Goal: Task Accomplishment & Management: Complete application form

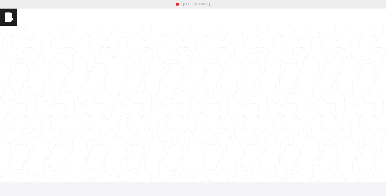
click at [371, 17] on span at bounding box center [374, 17] width 9 height 0
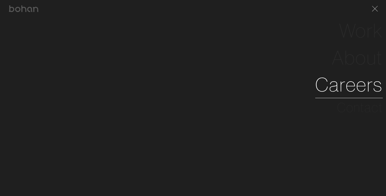
click at [348, 93] on link "Careers" at bounding box center [348, 84] width 67 height 27
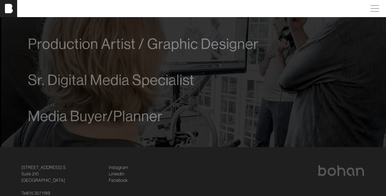
scroll to position [413, 0]
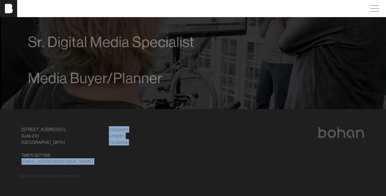
drag, startPoint x: 75, startPoint y: 166, endPoint x: 20, endPoint y: 164, distance: 54.9
click at [20, 164] on div "[STREET_ADDRESS] [STREET_ADDRESS] Tel [PHONE_NUMBER] [EMAIL_ADDRESS][DOMAIN_NAM…" at bounding box center [192, 152] width 347 height 53
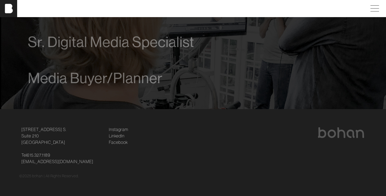
click at [58, 171] on div "[STREET_ADDRESS] [STREET_ADDRESS] Tel [PHONE_NUMBER] [EMAIL_ADDRESS][DOMAIN_NAM…" at bounding box center [192, 152] width 347 height 53
click at [51, 162] on link "[EMAIL_ADDRESS][DOMAIN_NAME]" at bounding box center [57, 162] width 72 height 6
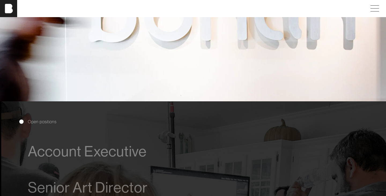
scroll to position [300, 0]
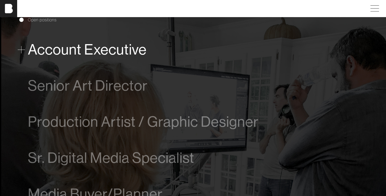
click at [101, 50] on span "Account Executive" at bounding box center [87, 50] width 119 height 16
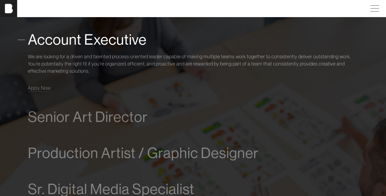
scroll to position [308, 0]
click at [49, 85] on span "Apply Now" at bounding box center [39, 88] width 23 height 6
